Goal: Task Accomplishment & Management: Use online tool/utility

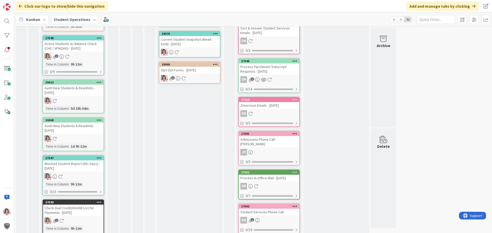
scroll to position [82, 0]
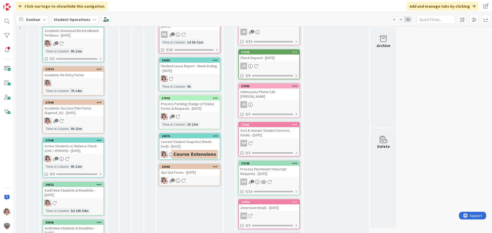
click at [188, 172] on link "26966 Opt Out Forms - [DATE] 1" at bounding box center [189, 175] width 61 height 22
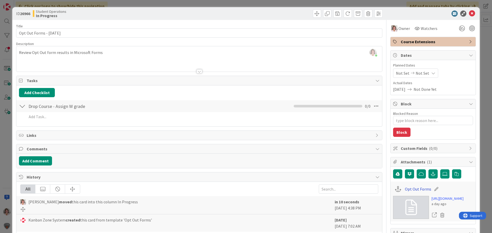
click at [412, 190] on link "Opt Out Forms" at bounding box center [418, 189] width 26 height 6
click at [469, 12] on icon at bounding box center [472, 13] width 6 height 6
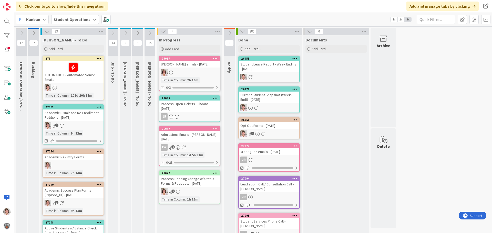
click at [186, 177] on div "Process Pending Change of Status Forms & Requests - [DATE]" at bounding box center [189, 181] width 60 height 11
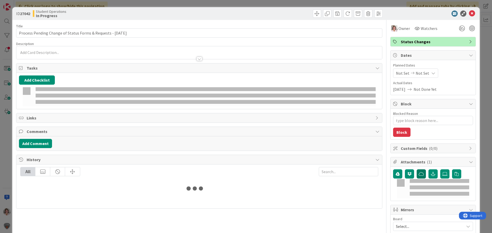
type textarea "x"
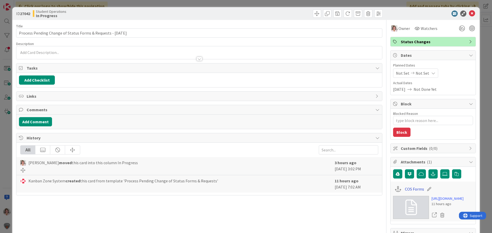
click at [411, 189] on link "COS Forms" at bounding box center [414, 189] width 19 height 6
